Goal: Navigation & Orientation: Find specific page/section

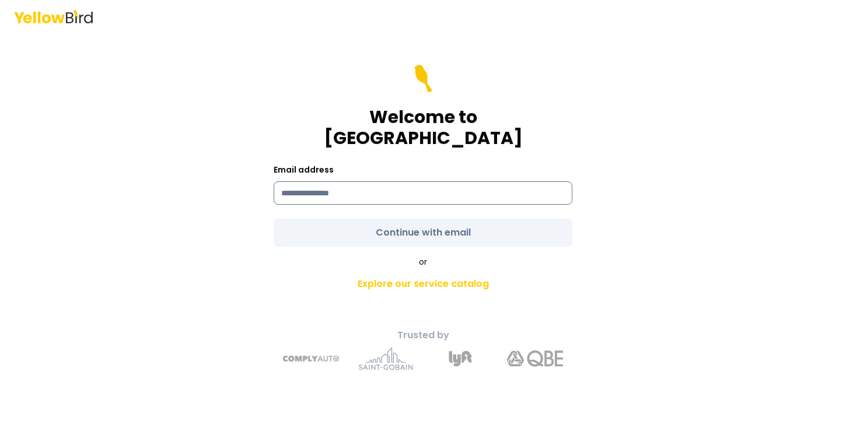
click at [473, 181] on input at bounding box center [423, 192] width 299 height 23
type input "**********"
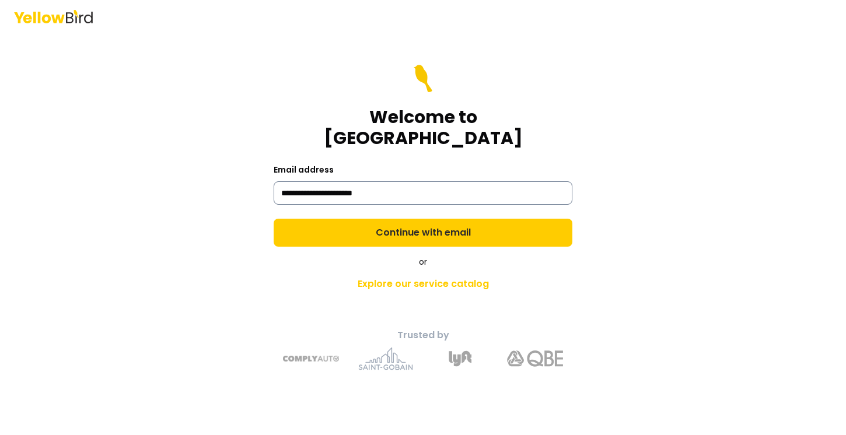
click link "Explore our service catalog" at bounding box center [423, 283] width 411 height 23
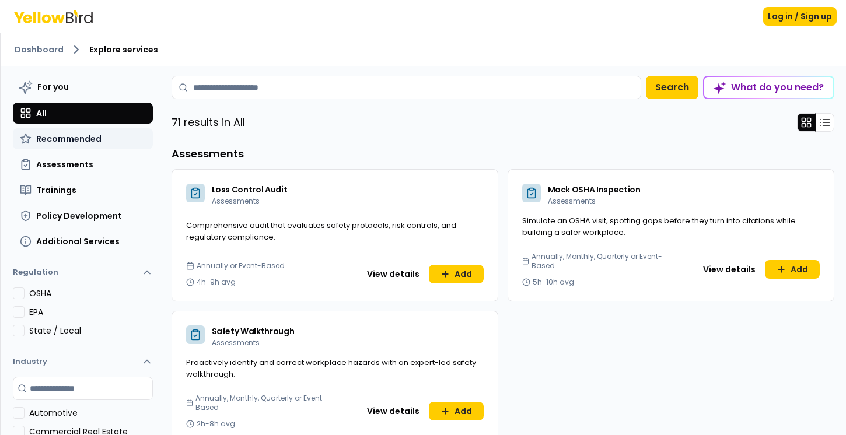
click at [89, 139] on span "Recommended" at bounding box center [68, 139] width 65 height 12
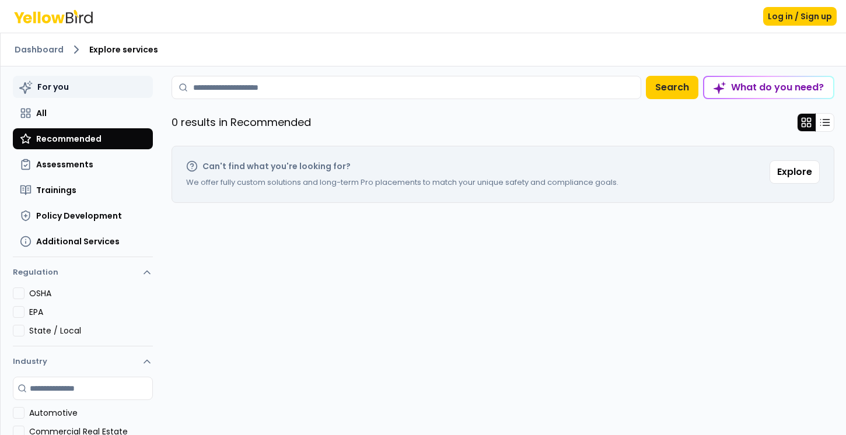
click at [75, 90] on button "For you" at bounding box center [83, 87] width 140 height 22
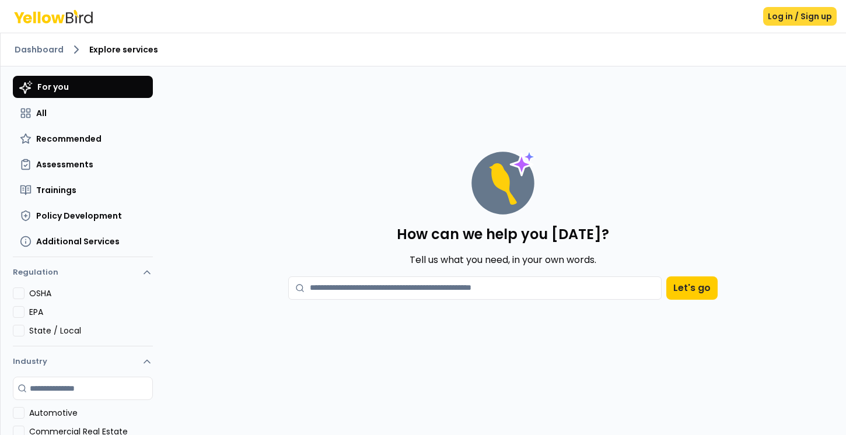
click at [796, 19] on button "Log in / Sign up" at bounding box center [800, 16] width 74 height 19
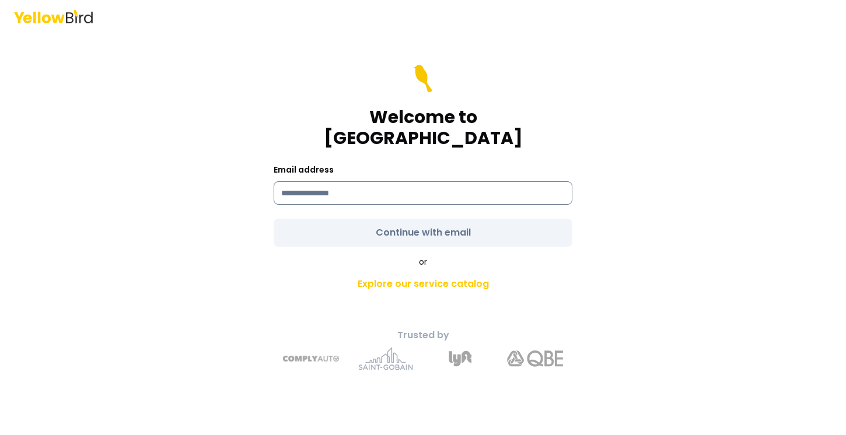
click at [507, 181] on input at bounding box center [423, 192] width 299 height 23
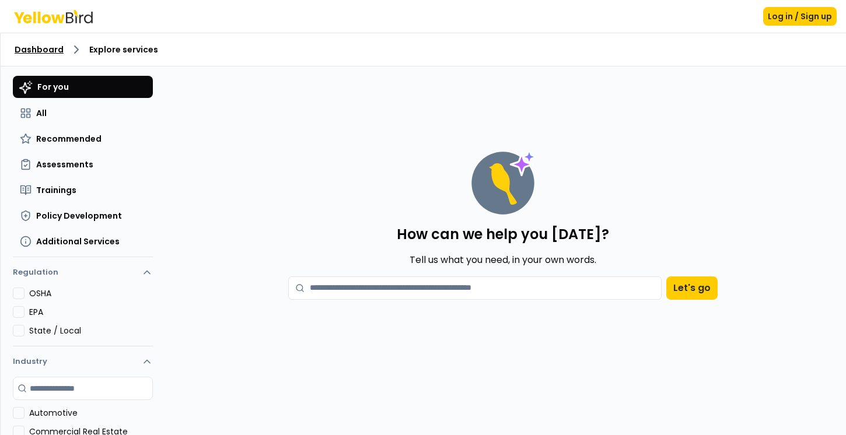
click at [39, 48] on link "Dashboard" at bounding box center [39, 50] width 49 height 12
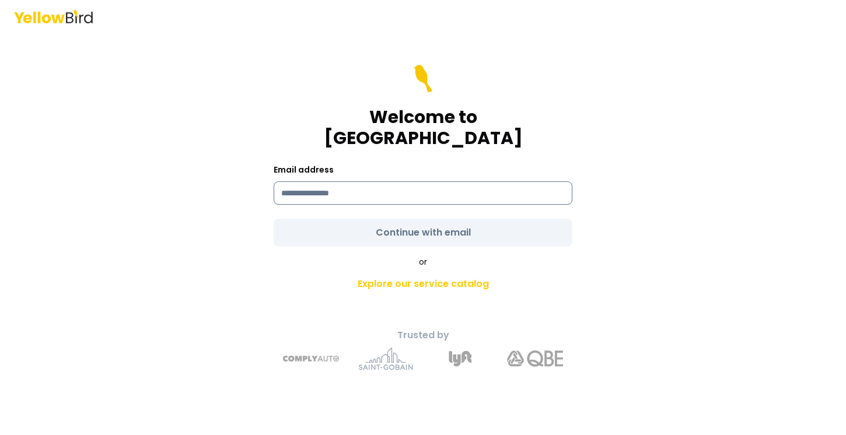
click at [433, 181] on input at bounding box center [423, 192] width 299 height 23
type input "**********"
click at [469, 231] on form "**********" at bounding box center [423, 156] width 299 height 182
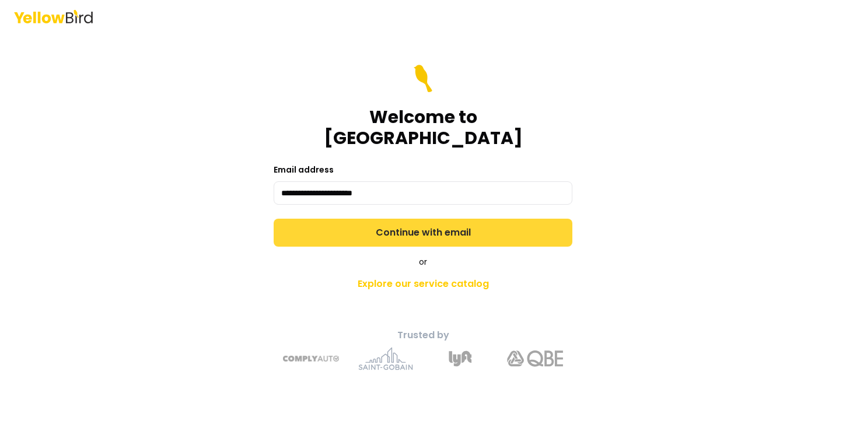
click at [469, 228] on button "Continue with email" at bounding box center [423, 233] width 299 height 28
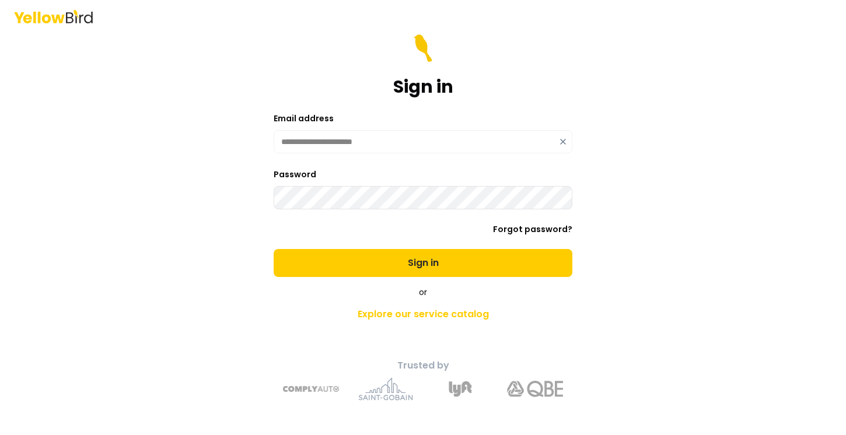
click at [274, 249] on button "Sign in" at bounding box center [423, 263] width 299 height 28
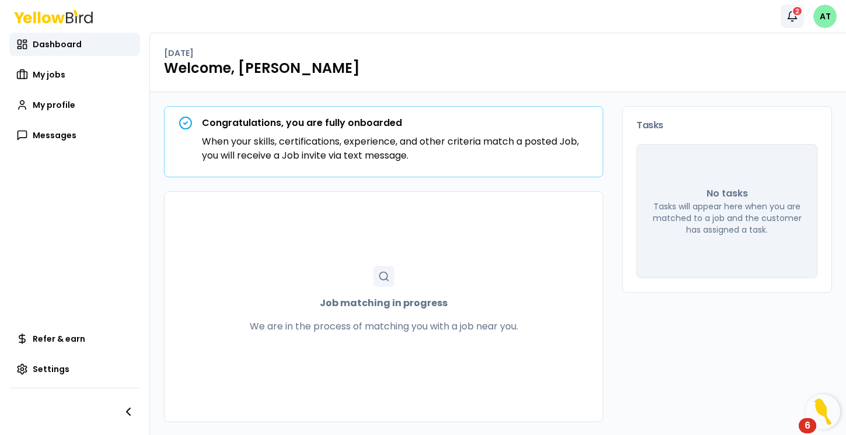
click at [789, 12] on icon "button" at bounding box center [792, 17] width 12 height 12
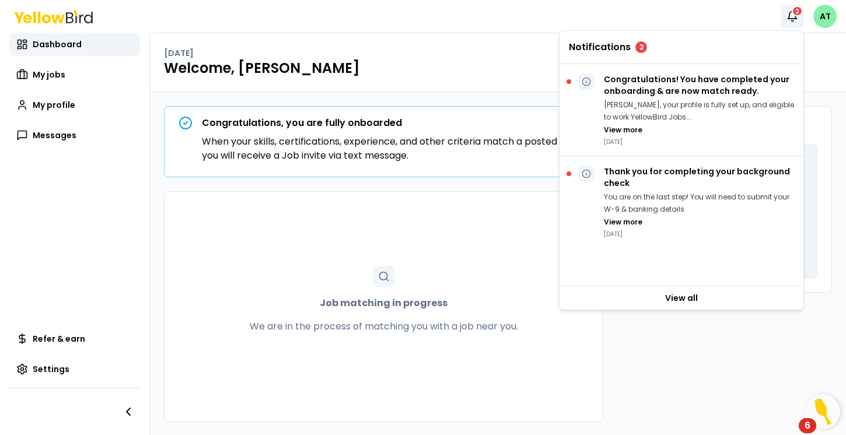
click at [424, 63] on h1 "Welcome, [PERSON_NAME]" at bounding box center [498, 68] width 668 height 19
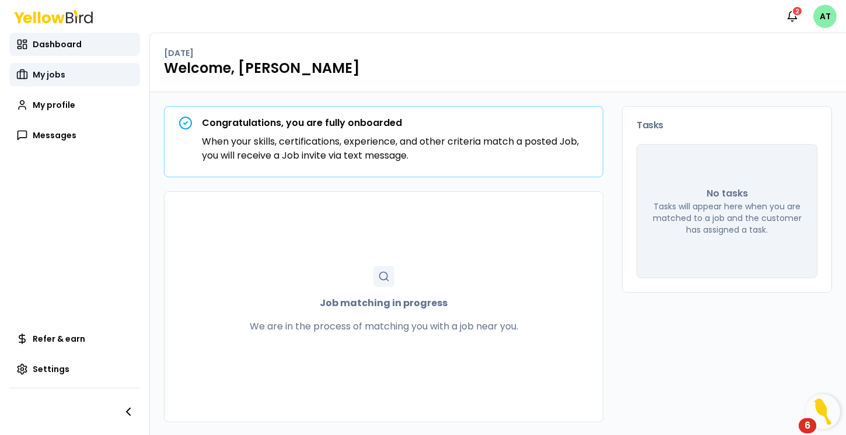
click at [78, 75] on link "My jobs" at bounding box center [74, 74] width 131 height 23
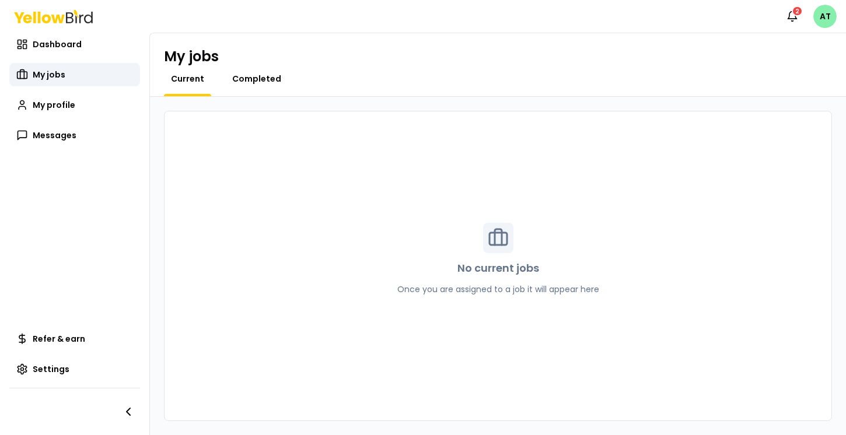
click at [267, 78] on span "Completed" at bounding box center [256, 79] width 49 height 12
click at [209, 83] on link "Current" at bounding box center [187, 79] width 47 height 12
click at [90, 125] on link "Messages" at bounding box center [74, 135] width 131 height 23
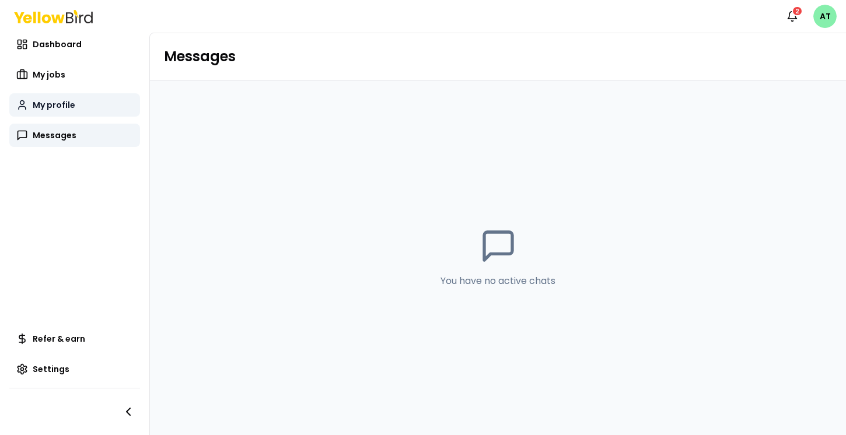
click at [79, 112] on link "My profile" at bounding box center [74, 104] width 131 height 23
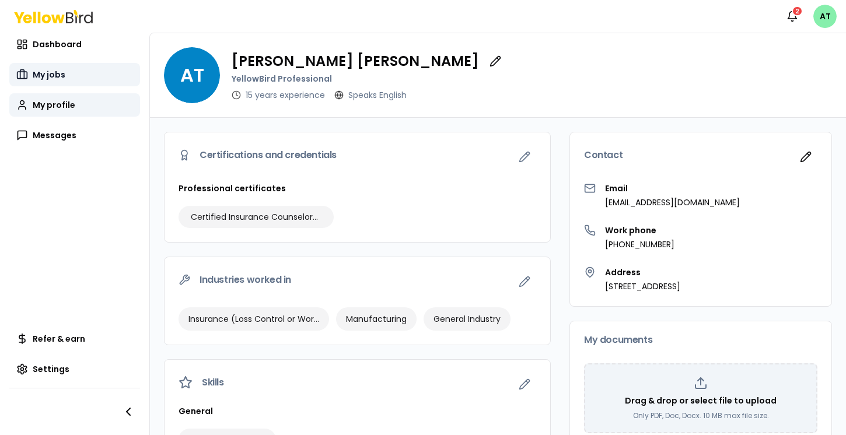
click at [66, 63] on link "My jobs" at bounding box center [74, 74] width 131 height 23
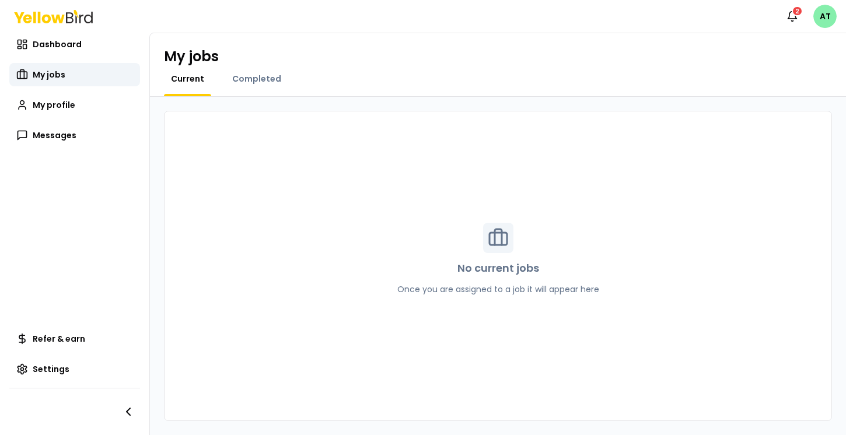
click at [58, 20] on icon at bounding box center [53, 16] width 79 height 13
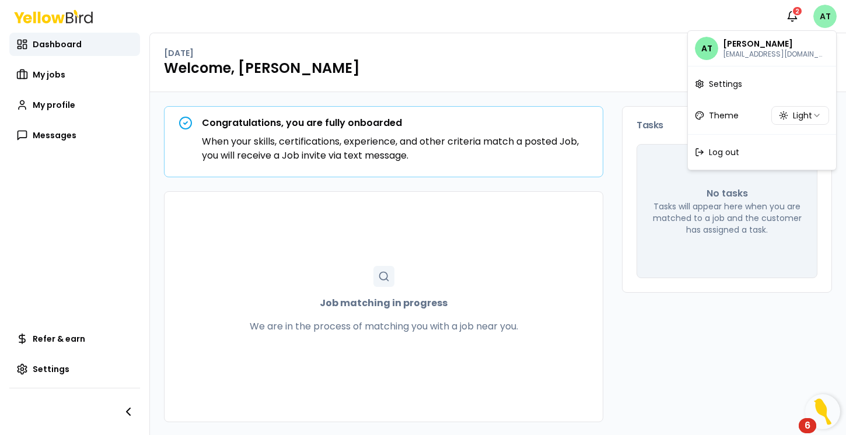
click at [827, 13] on html "Notifications 2 AT Dashboard My jobs My profile Messages Refer & earn Settings …" at bounding box center [423, 217] width 846 height 435
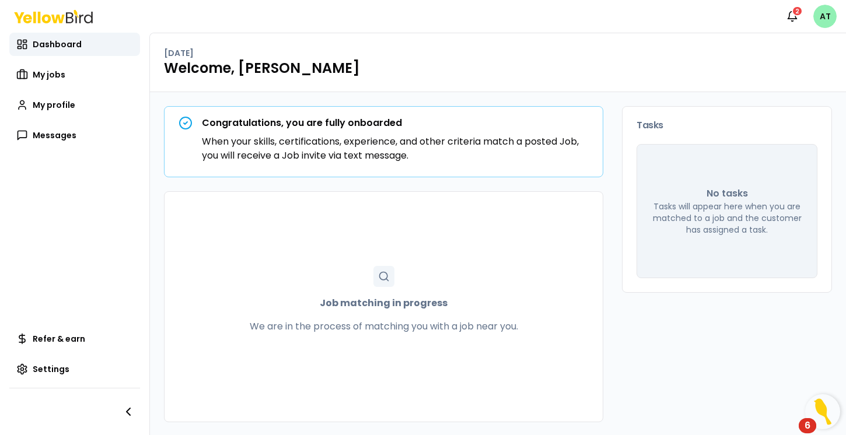
click at [826, 15] on html "Notifications 2 AT Dashboard My jobs My profile Messages Refer & earn Settings …" at bounding box center [423, 217] width 846 height 435
